Goal: Task Accomplishment & Management: Manage account settings

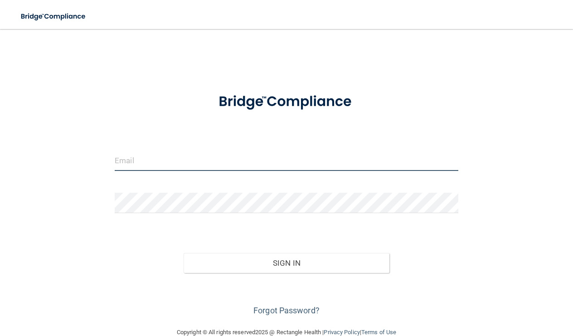
type input "[PERSON_NAME][EMAIL_ADDRESS][PERSON_NAME][DOMAIN_NAME]"
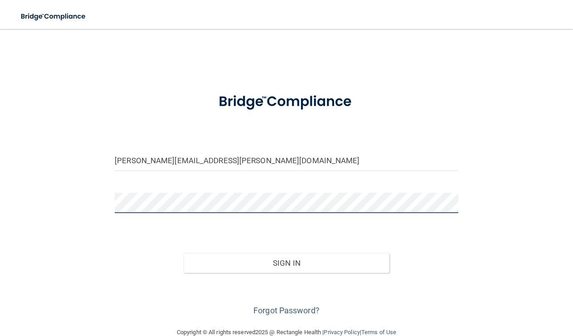
click at [287, 262] on button "Sign In" at bounding box center [287, 263] width 206 height 20
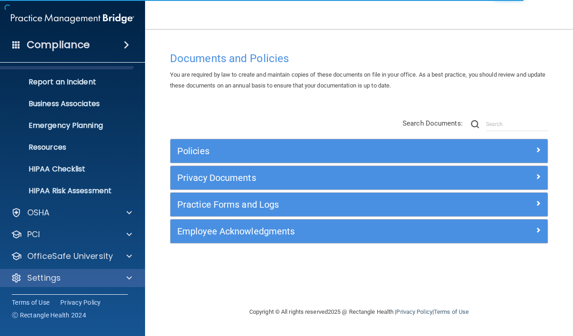
scroll to position [40, 0]
click at [62, 277] on div "Settings" at bounding box center [60, 278] width 113 height 11
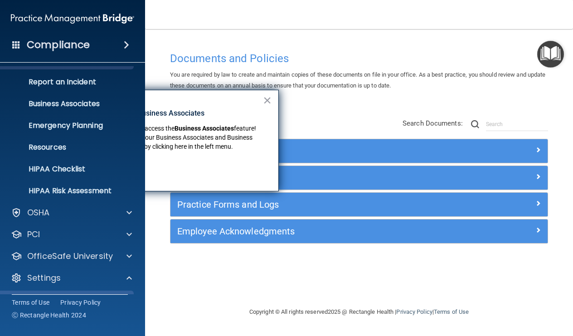
scroll to position [69, 0]
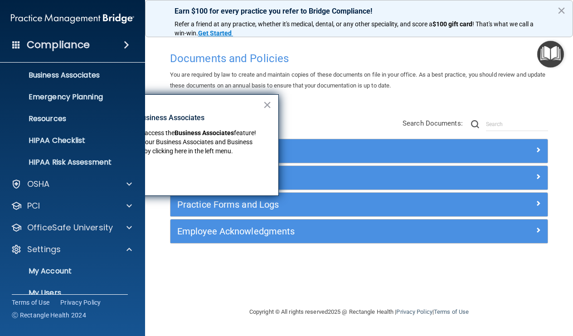
click at [48, 237] on div "HIPAA Documents and Policies Report an Incident Business Associates Emergency P…" at bounding box center [73, 175] width 146 height 356
click at [53, 240] on div "Settings" at bounding box center [73, 249] width 146 height 18
click at [268, 107] on button "×" at bounding box center [267, 105] width 9 height 15
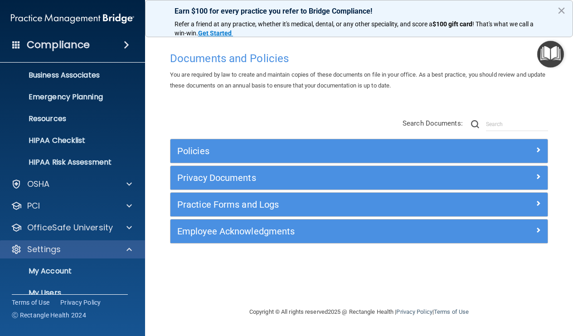
click at [40, 245] on p "Settings" at bounding box center [44, 249] width 34 height 11
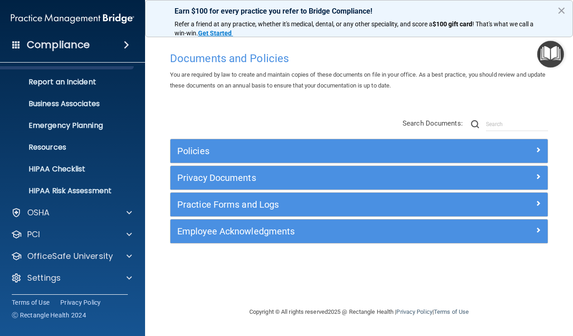
scroll to position [40, 0]
click at [57, 216] on div "OSHA" at bounding box center [60, 212] width 113 height 11
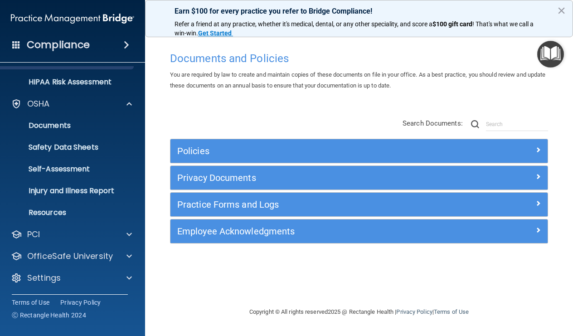
scroll to position [149, 0]
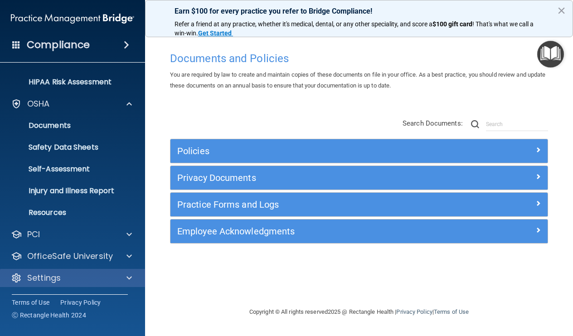
click at [49, 279] on p "Settings" at bounding box center [44, 278] width 34 height 11
click at [49, 279] on p "Settings" at bounding box center [44, 277] width 34 height 11
click at [61, 278] on div "Settings" at bounding box center [60, 278] width 113 height 11
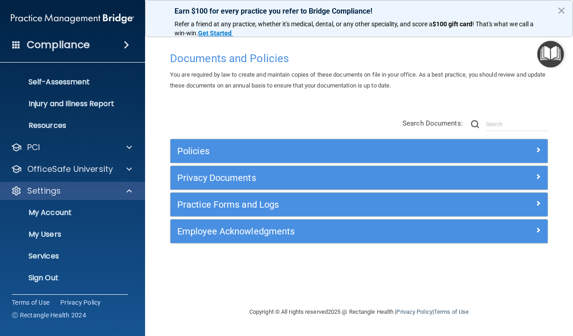
scroll to position [236, 0]
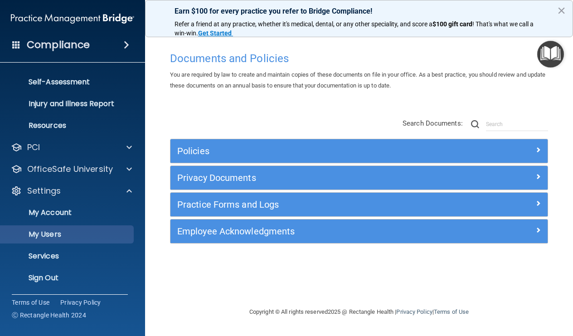
click at [50, 234] on p "My Users" at bounding box center [68, 234] width 124 height 9
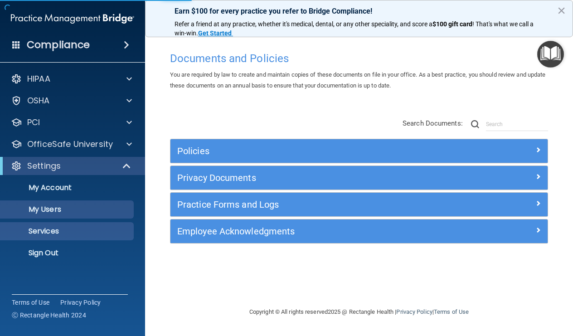
select select "20"
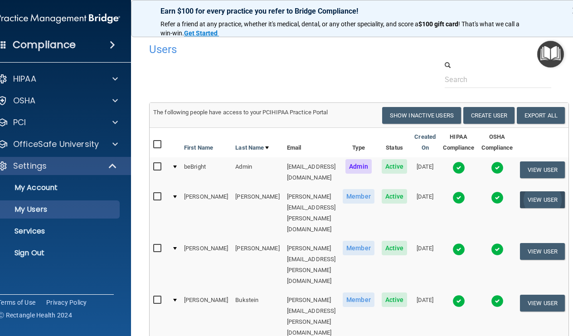
click at [560, 191] on button "View User" at bounding box center [542, 199] width 45 height 17
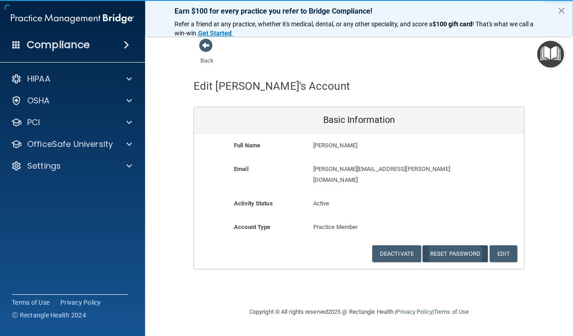
click at [447, 245] on button "Reset Password" at bounding box center [455, 253] width 65 height 17
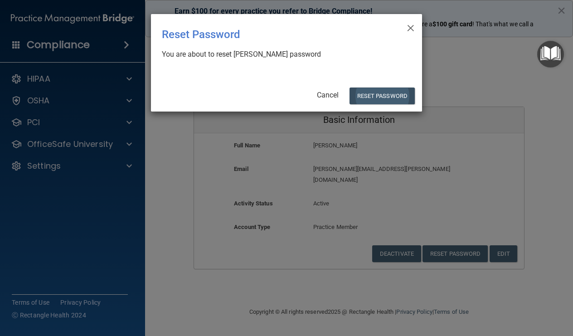
click at [372, 96] on button "Reset Password" at bounding box center [382, 96] width 65 height 17
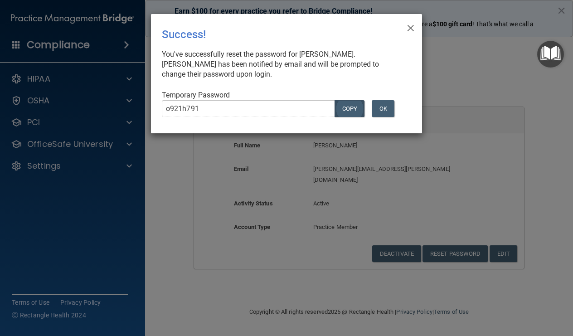
click at [351, 110] on button "COPY" at bounding box center [350, 108] width 30 height 17
click at [388, 114] on button "OK" at bounding box center [383, 108] width 23 height 17
